Goal: Task Accomplishment & Management: Manage account settings

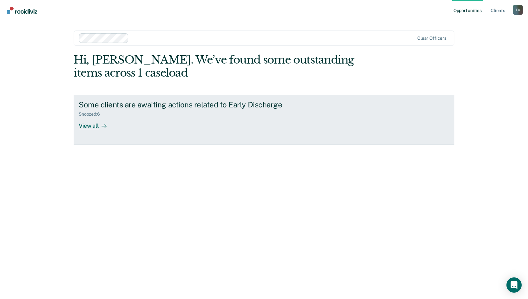
click at [87, 125] on div "View all" at bounding box center [97, 123] width 36 height 12
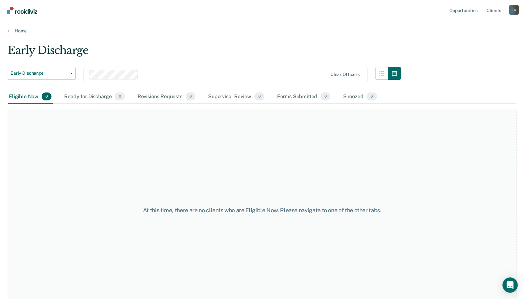
click at [13, 27] on div "Home" at bounding box center [262, 26] width 524 height 13
click at [493, 9] on link "Client s" at bounding box center [493, 10] width 17 height 20
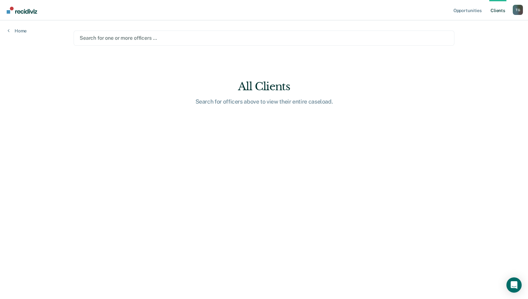
click at [501, 9] on link "Client s" at bounding box center [498, 10] width 17 height 20
click at [19, 30] on link "Home" at bounding box center [17, 31] width 19 height 6
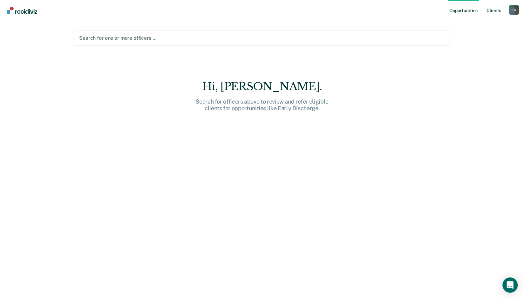
click at [495, 11] on link "Client s" at bounding box center [493, 10] width 17 height 20
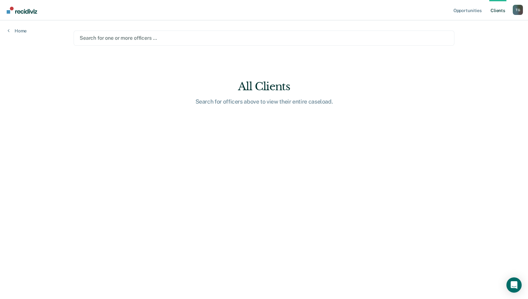
click at [154, 36] on div at bounding box center [264, 37] width 369 height 7
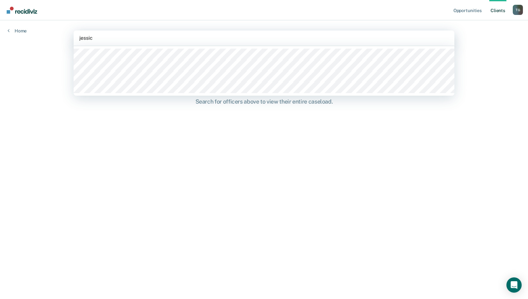
type input "jessica"
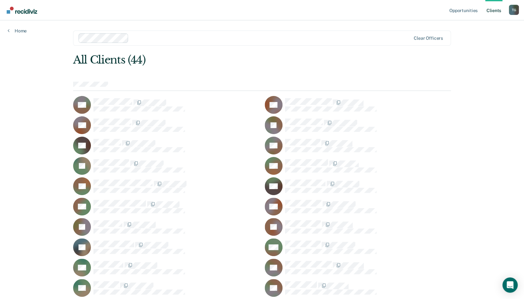
click at [510, 11] on div "T G" at bounding box center [513, 10] width 10 height 10
click at [467, 42] on link "Log Out" at bounding box center [487, 41] width 51 height 5
